Goal: Check status: Check status

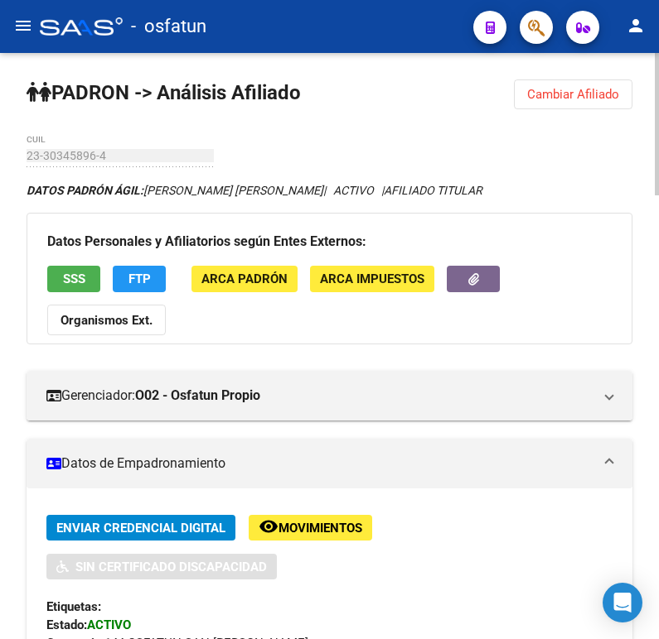
click at [540, 107] on button "Cambiar Afiliado" at bounding box center [573, 95] width 118 height 30
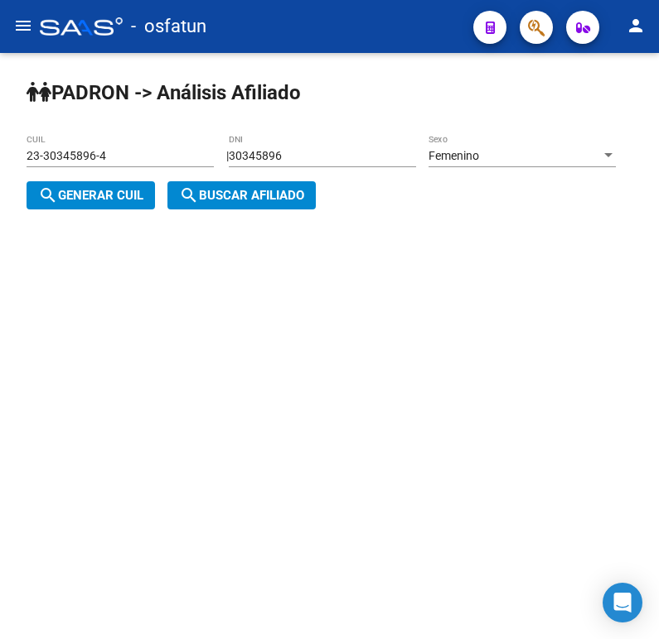
click at [359, 147] on div "30345896 DNI" at bounding box center [322, 150] width 187 height 33
drag, startPoint x: 358, startPoint y: 150, endPoint x: 130, endPoint y: 172, distance: 228.9
click at [130, 172] on app-analisis-afiliado "[PERSON_NAME] -> Análisis Afiliado 23-30345896-4 CUIL | 30345896 DNI Femenino S…" at bounding box center [327, 176] width 601 height 54
paste input "8439383"
type input "38439383"
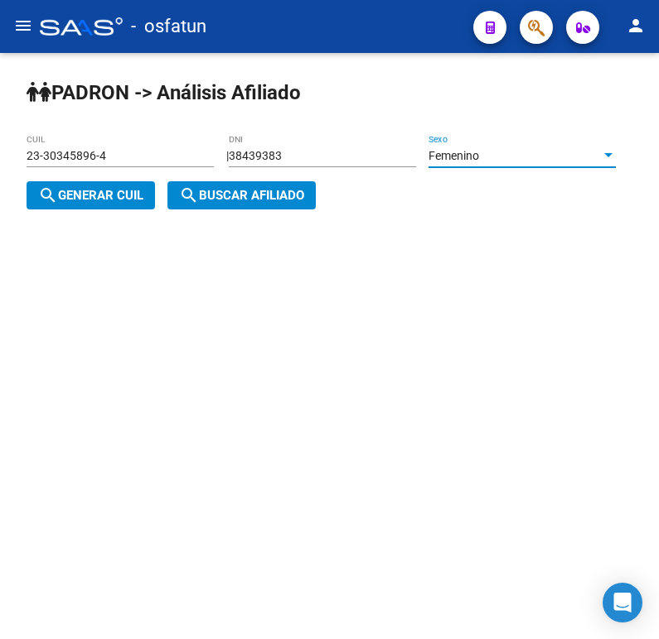
click at [428, 163] on div "Femenino" at bounding box center [514, 156] width 172 height 14
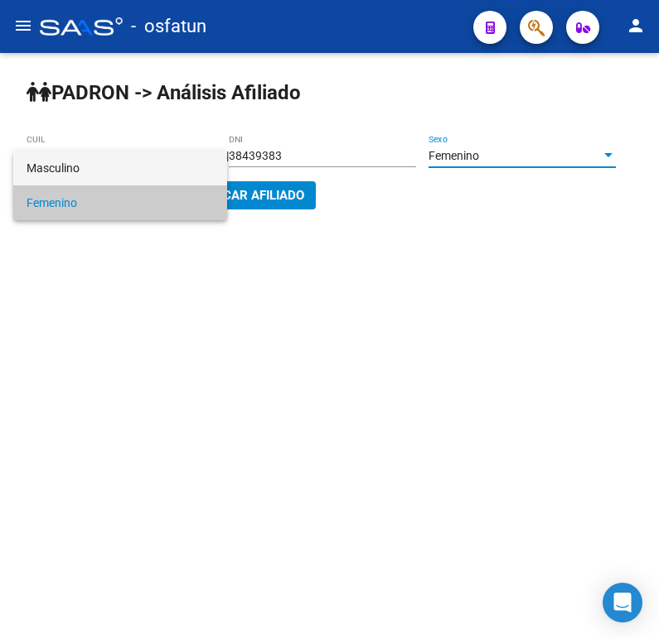
click at [113, 171] on span "Masculino" at bounding box center [120, 168] width 187 height 35
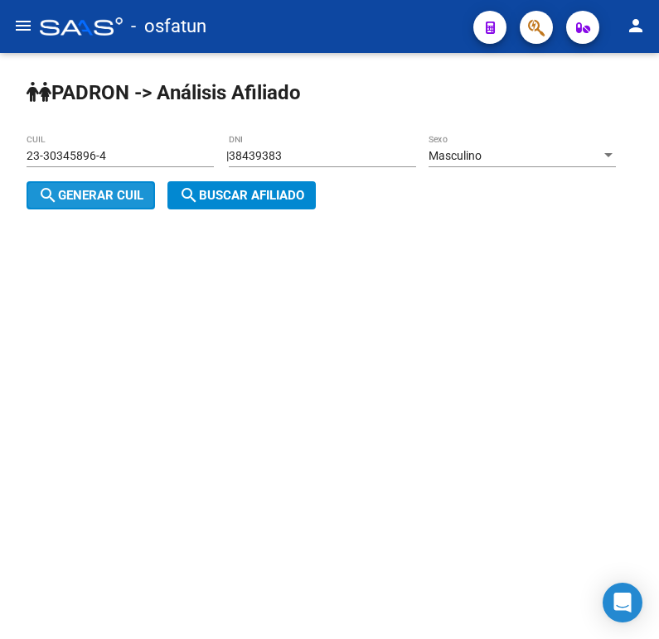
drag, startPoint x: 235, startPoint y: 206, endPoint x: 312, endPoint y: 205, distance: 77.0
click at [155, 205] on button "search Generar CUIL" at bounding box center [91, 195] width 128 height 28
type input "20-38439383-8"
click at [304, 196] on span "search Buscar afiliado" at bounding box center [241, 195] width 125 height 15
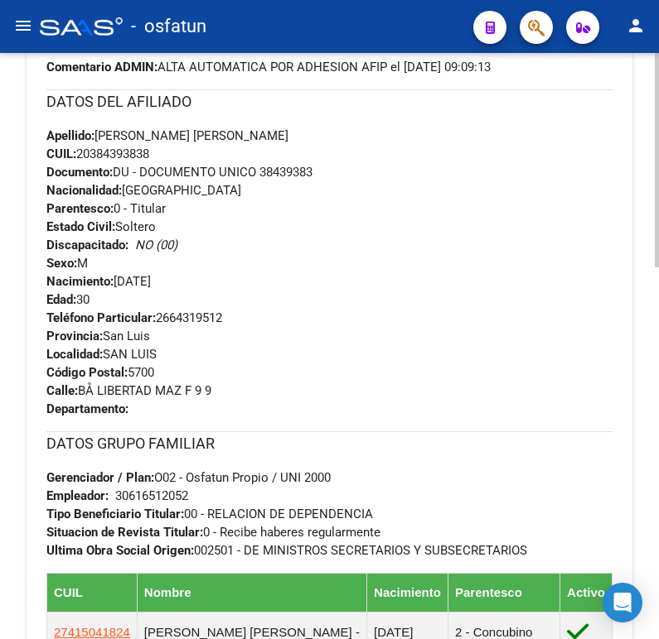
scroll to position [1020, 0]
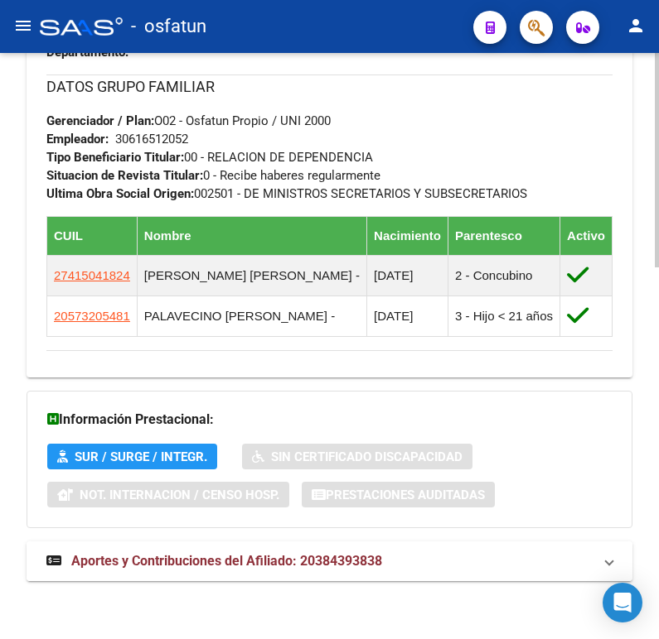
click at [277, 557] on span "Aportes y Contribuciones del Afiliado: 20384393838" at bounding box center [226, 561] width 311 height 16
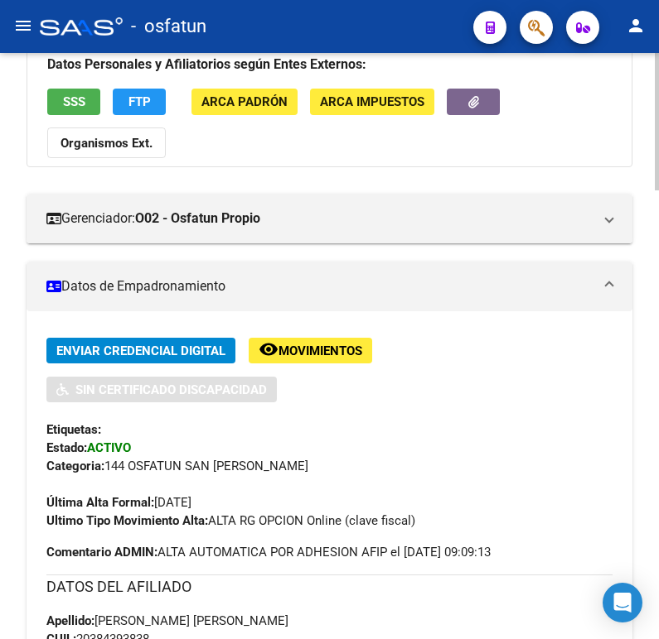
scroll to position [0, 0]
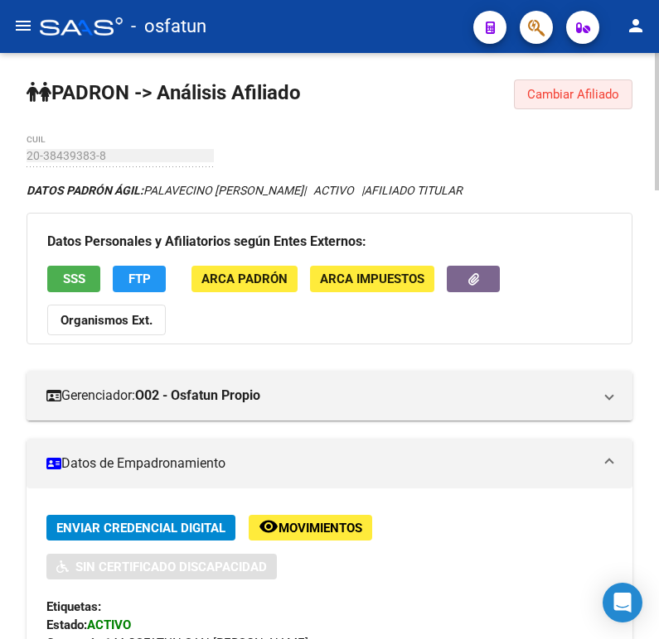
click at [598, 90] on span "Cambiar Afiliado" at bounding box center [573, 94] width 92 height 15
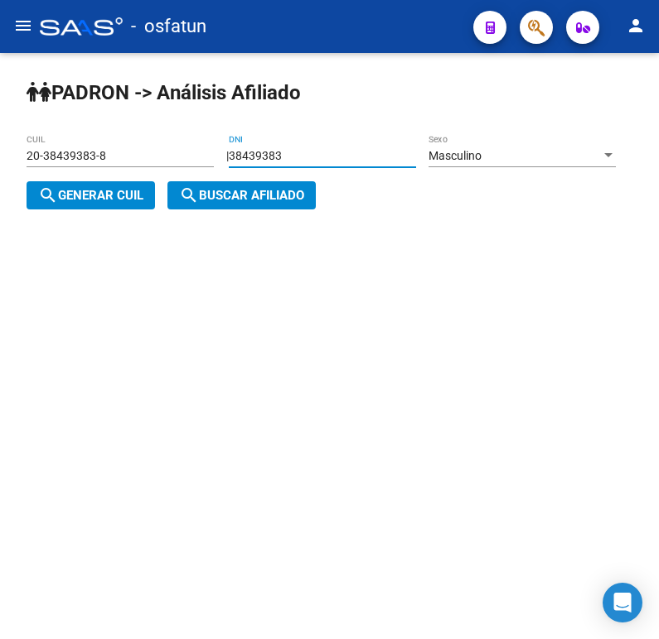
drag, startPoint x: 293, startPoint y: 158, endPoint x: 184, endPoint y: 175, distance: 110.6
click at [184, 175] on app-analisis-afiliado "[PERSON_NAME] -> Análisis Afiliado 20-38439383-8 CUIL | 38439383 DNI Masculino …" at bounding box center [327, 176] width 601 height 54
drag, startPoint x: 350, startPoint y: 170, endPoint x: 345, endPoint y: 162, distance: 9.7
click at [349, 168] on div "38439383 DNI" at bounding box center [322, 157] width 187 height 47
drag, startPoint x: 340, startPoint y: 160, endPoint x: 82, endPoint y: 173, distance: 258.0
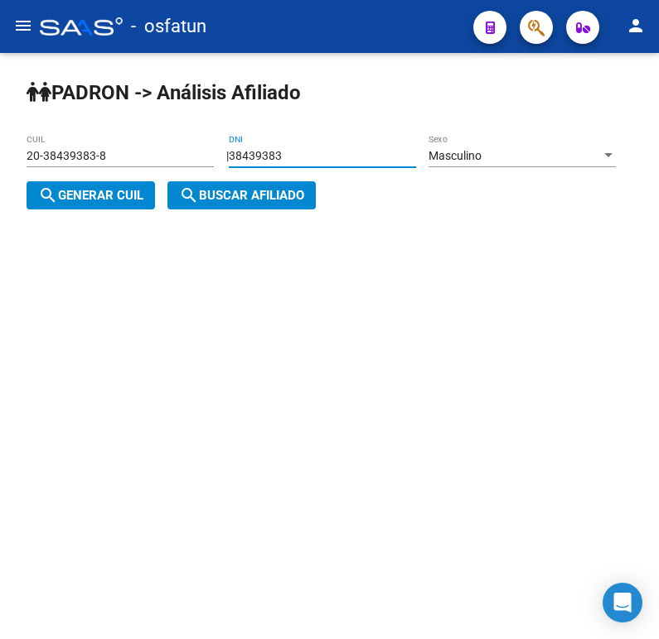
click at [82, 173] on app-analisis-afiliado "[PERSON_NAME] -> Análisis Afiliado 20-38439383-8 CUIL | 38439383 DNI Masculino …" at bounding box center [327, 176] width 601 height 54
paste input "9991565"
type input "39991565"
drag, startPoint x: 278, startPoint y: 196, endPoint x: 407, endPoint y: 196, distance: 128.4
click at [143, 196] on span "search Generar CUIL" at bounding box center [90, 195] width 105 height 15
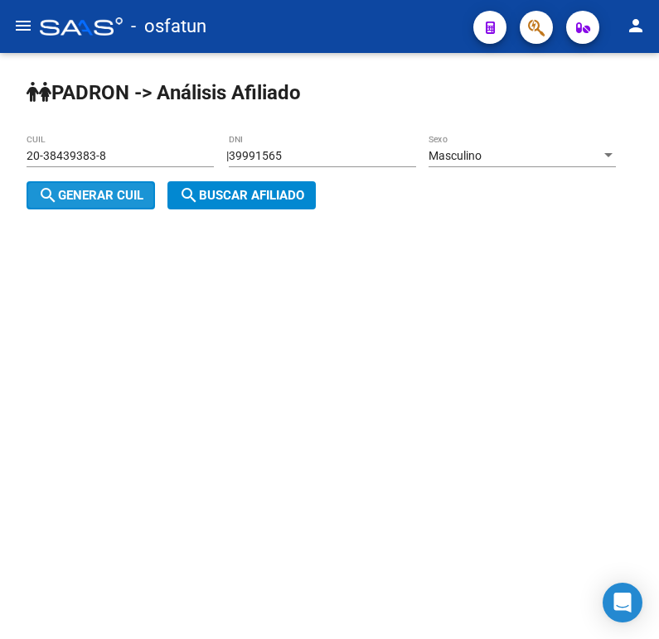
type input "20-39991565-2"
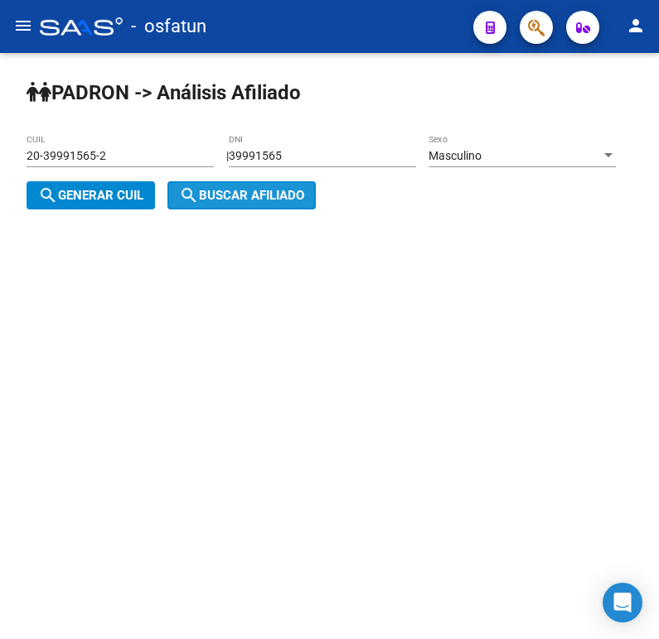
click at [304, 196] on span "search Buscar afiliado" at bounding box center [241, 195] width 125 height 15
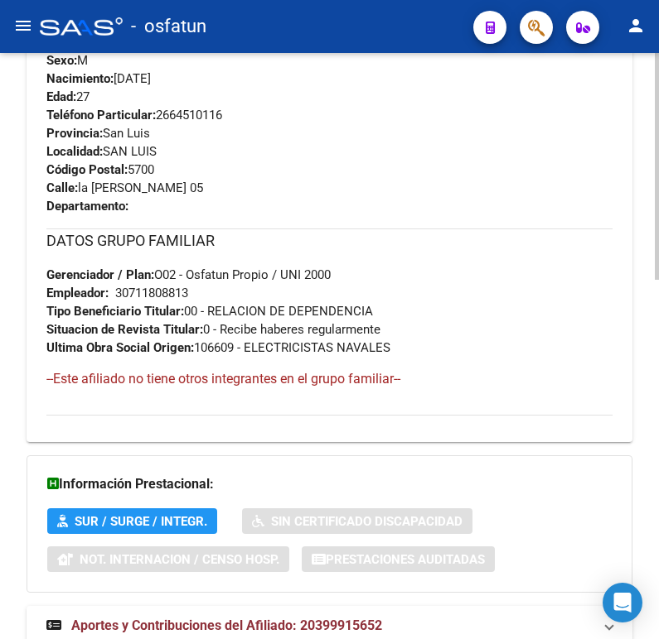
scroll to position [930, 0]
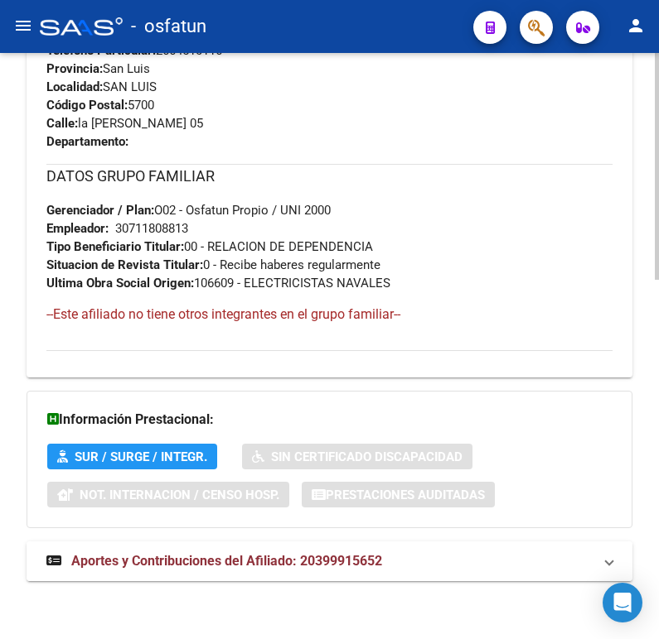
click at [184, 548] on mat-expansion-panel-header "Aportes y Contribuciones del Afiliado: 20399915652" at bounding box center [330, 562] width 606 height 40
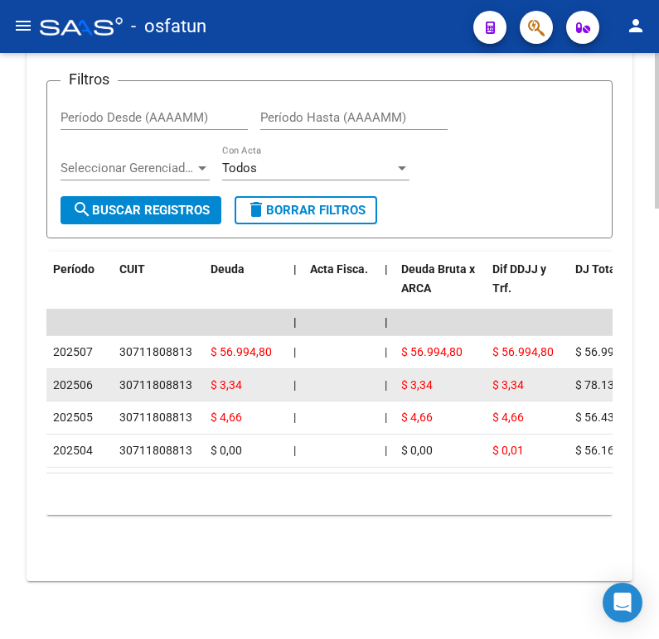
scroll to position [1625, 0]
